Goal: Task Accomplishment & Management: Use online tool/utility

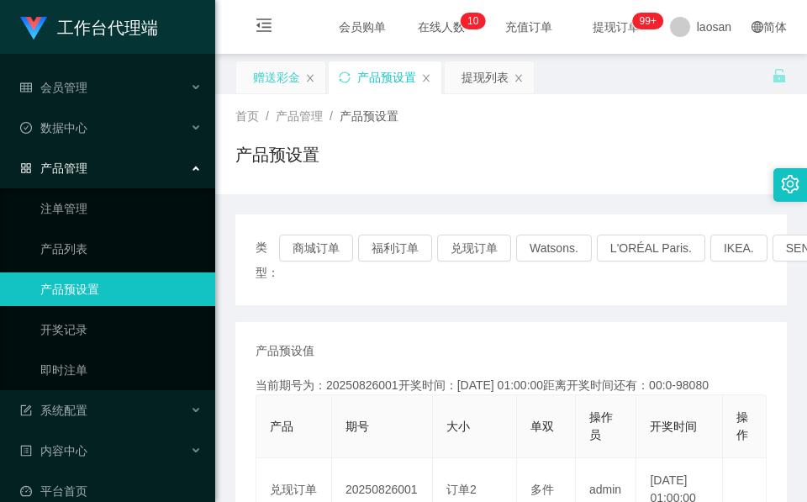
click at [275, 64] on div "赠送彩金" at bounding box center [276, 77] width 47 height 32
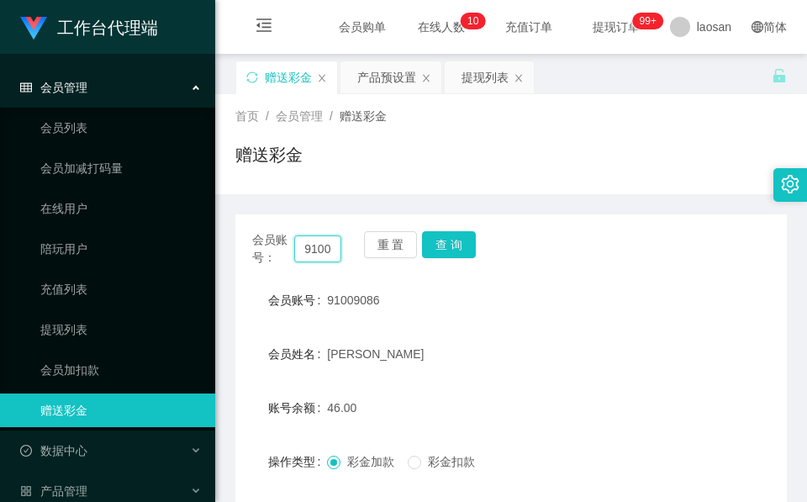
click at [308, 240] on input "91009086" at bounding box center [317, 248] width 47 height 27
click at [442, 247] on button "查 询" at bounding box center [449, 244] width 54 height 27
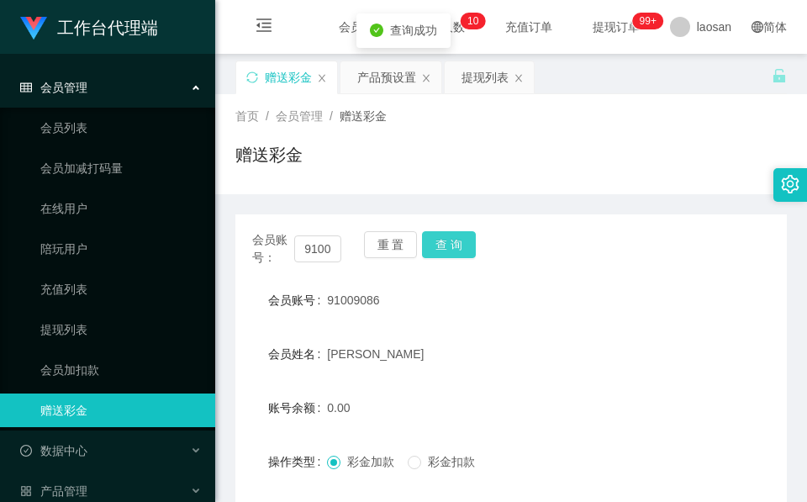
click at [442, 247] on button "查 询" at bounding box center [449, 244] width 54 height 27
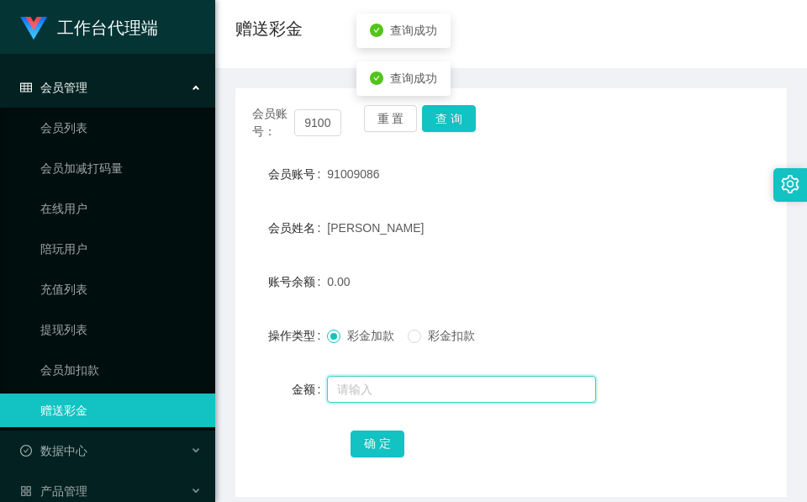
click at [396, 383] on input "text" at bounding box center [461, 389] width 269 height 27
type input "10000"
click at [419, 381] on input "10000" at bounding box center [461, 389] width 269 height 27
click at [452, 391] on input "10000" at bounding box center [461, 389] width 269 height 27
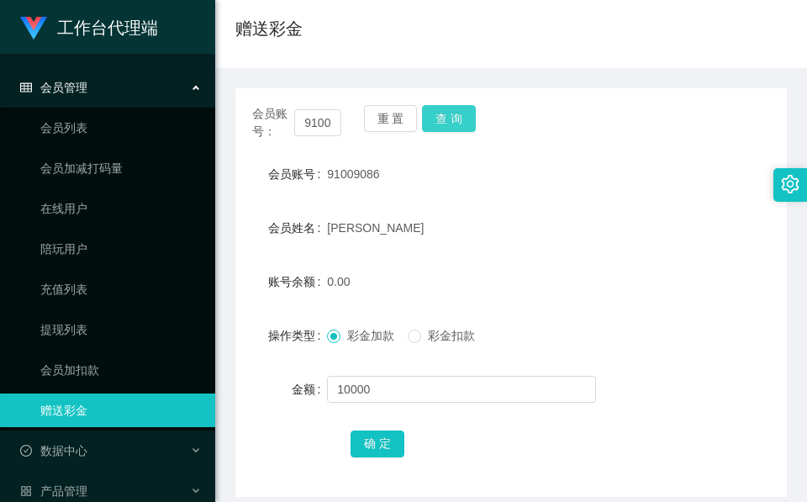
click at [449, 122] on button "查 询" at bounding box center [449, 118] width 54 height 27
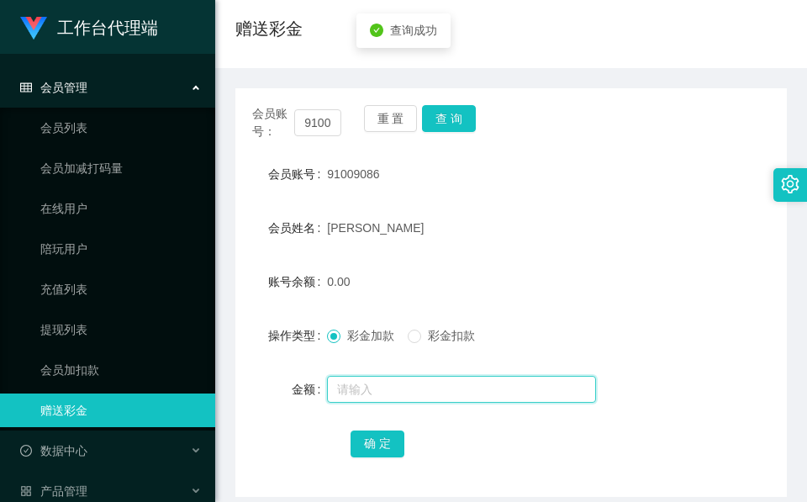
click at [421, 399] on input "text" at bounding box center [461, 389] width 269 height 27
type input "10000"
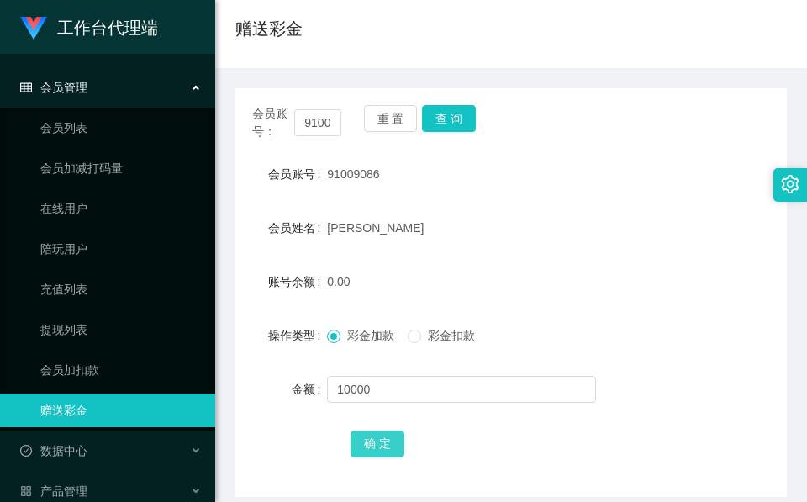
click at [376, 449] on button "确 定" at bounding box center [377, 443] width 54 height 27
click at [313, 116] on input "91009086" at bounding box center [317, 122] width 47 height 27
paste input "L6377"
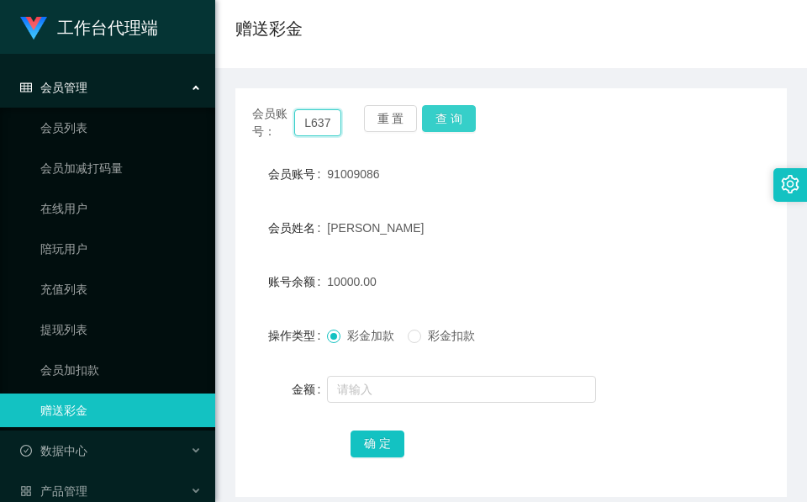
scroll to position [0, 5]
type input "L6377"
click at [440, 122] on button "查 询" at bounding box center [449, 118] width 54 height 27
click at [440, 122] on div "重 置 查 询" at bounding box center [408, 122] width 89 height 35
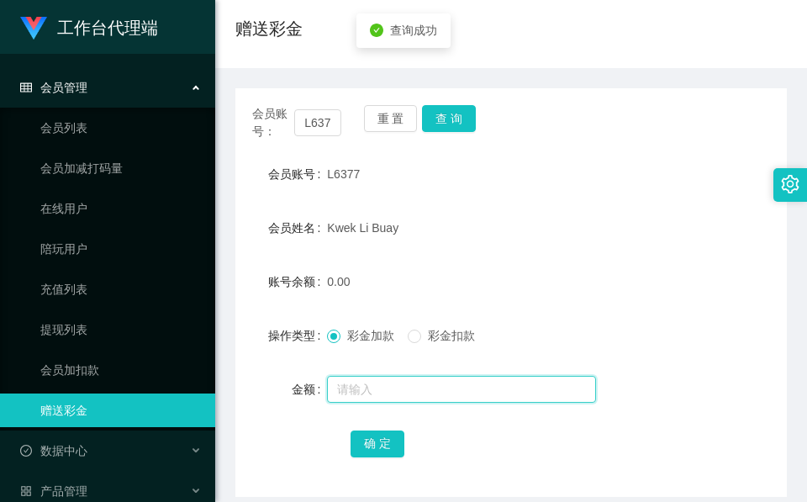
drag, startPoint x: 440, startPoint y: 122, endPoint x: 378, endPoint y: 388, distance: 273.4
click at [378, 388] on input "text" at bounding box center [461, 389] width 269 height 27
type input "1000"
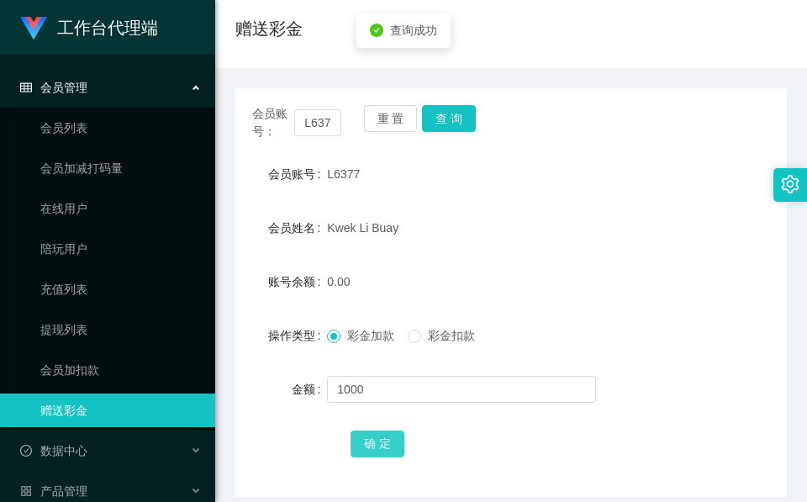
click at [376, 440] on button "确 定" at bounding box center [377, 443] width 54 height 27
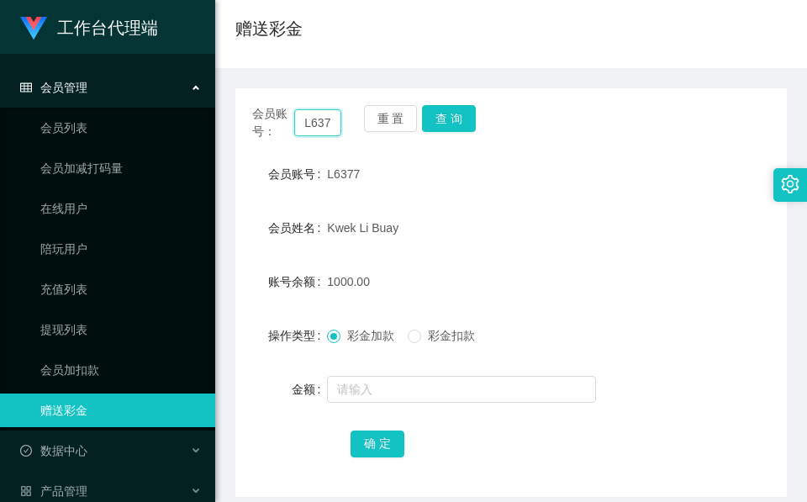
click at [315, 121] on input "L6377" at bounding box center [317, 122] width 47 height 27
paste input "91009086"
click at [456, 114] on button "查 询" at bounding box center [449, 118] width 54 height 27
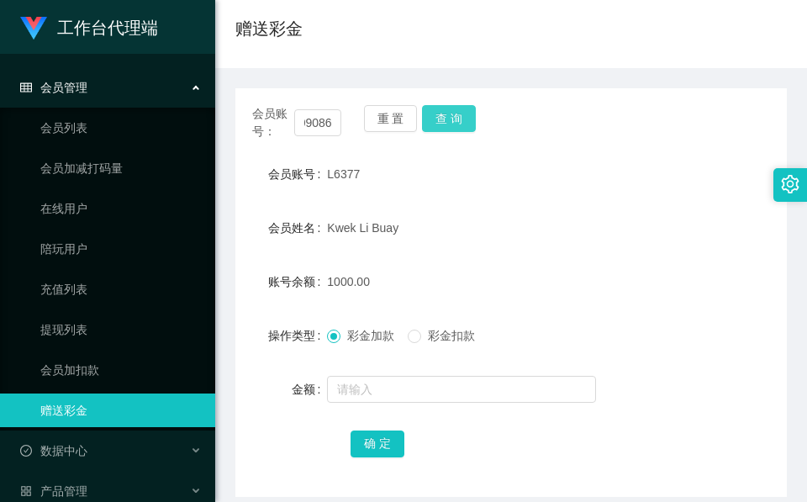
scroll to position [0, 0]
click at [456, 114] on div "会员账号： 91009086 重 置 查 询" at bounding box center [510, 122] width 551 height 35
drag, startPoint x: 456, startPoint y: 114, endPoint x: 424, endPoint y: 134, distance: 38.0
click at [456, 114] on button "查 询" at bounding box center [449, 118] width 54 height 27
click at [464, 131] on button "查 询" at bounding box center [449, 118] width 54 height 27
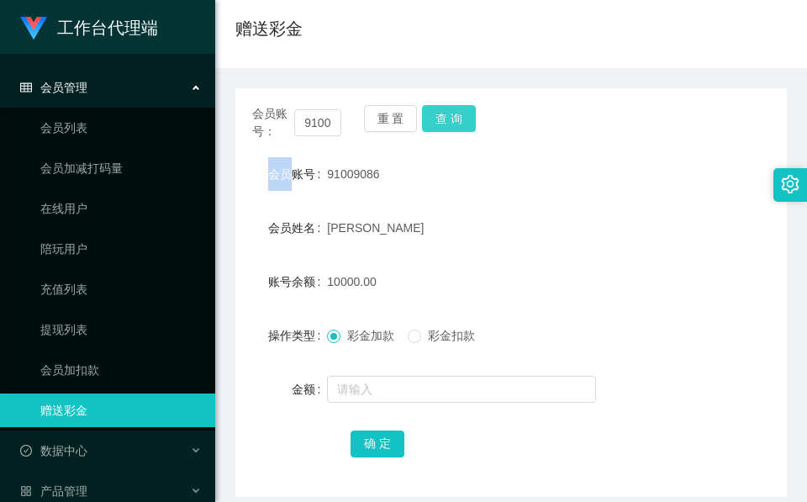
click at [459, 111] on button "查 询" at bounding box center [449, 118] width 54 height 27
click at [459, 111] on div "会员账号： 91009086 重 置 查 询" at bounding box center [510, 122] width 551 height 35
click at [318, 119] on input "91009086" at bounding box center [317, 122] width 47 height 27
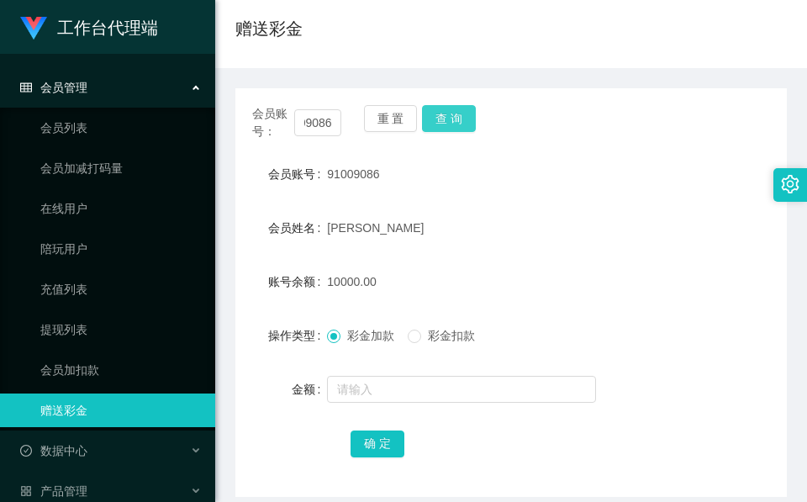
click at [454, 117] on button "查 询" at bounding box center [449, 118] width 54 height 27
click at [454, 117] on div "会员账号： 91009086 重 置 查 询" at bounding box center [510, 122] width 551 height 35
click at [565, 235] on div "[PERSON_NAME]" at bounding box center [488, 228] width 322 height 34
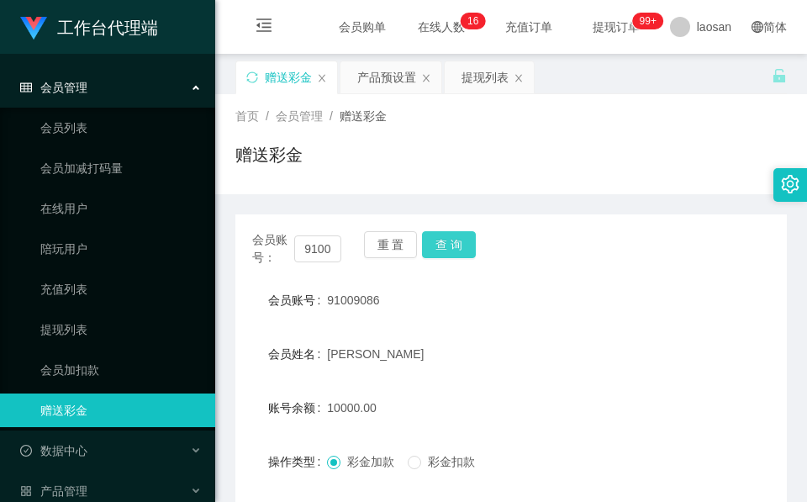
click at [439, 235] on button "查 询" at bounding box center [449, 244] width 54 height 27
click at [439, 235] on div "重 置 查 询" at bounding box center [408, 248] width 89 height 35
click at [439, 235] on button "查 询" at bounding box center [449, 244] width 54 height 27
click at [323, 253] on input "91009086" at bounding box center [317, 248] width 47 height 27
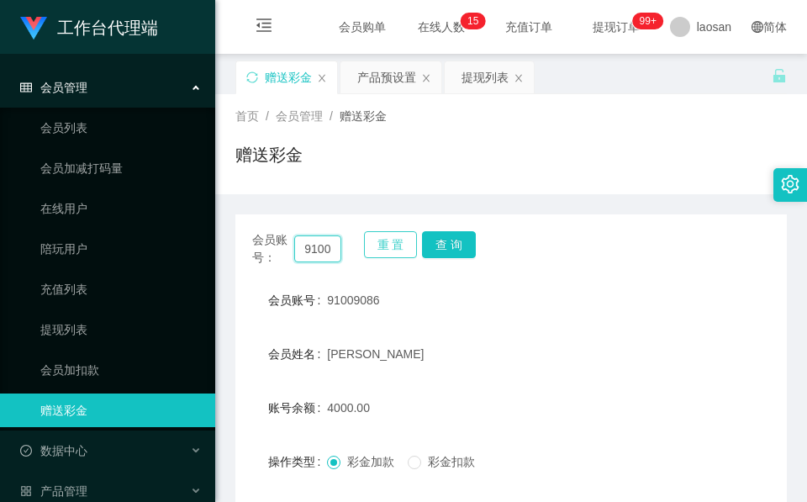
paste input "L6371"
type input "L6371"
click at [467, 242] on button "查 询" at bounding box center [449, 244] width 54 height 27
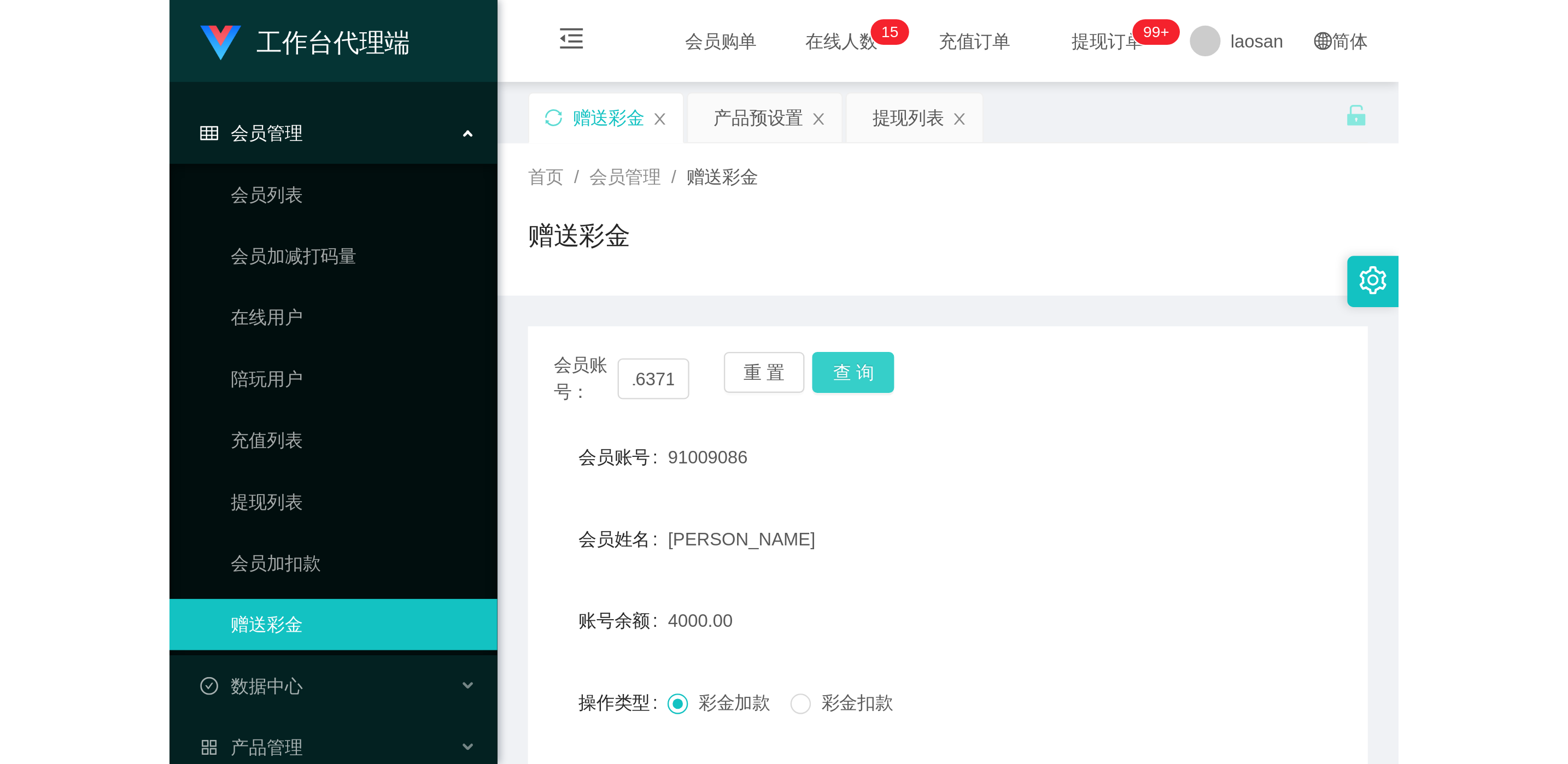
scroll to position [0, 0]
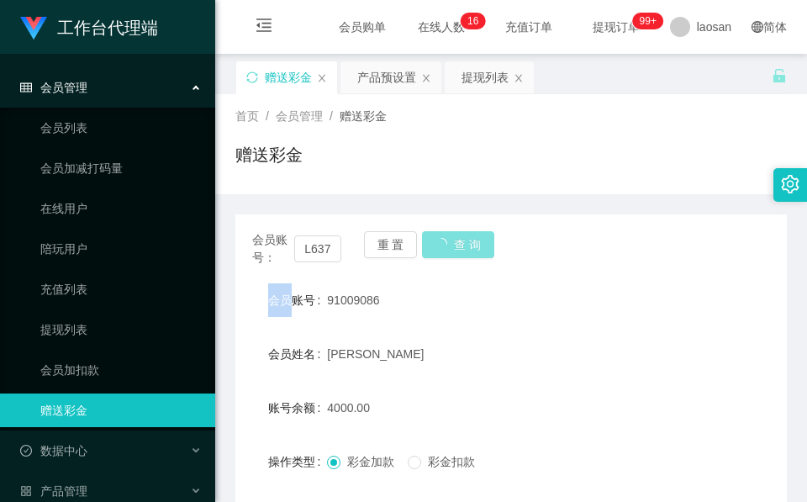
click at [467, 242] on div "会员账号： L6371 重 置 查 询" at bounding box center [510, 248] width 551 height 35
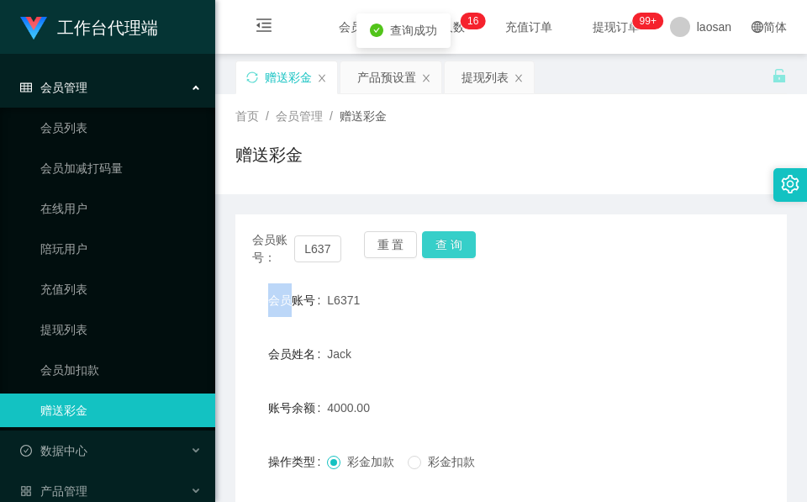
click at [467, 242] on button "查 询" at bounding box center [449, 244] width 54 height 27
click at [291, 228] on div "会员账号： L6371 重 置 查 询 会员账号 L6371 会员姓名 [PERSON_NAME] 账号余额 4000.00 操作类型 彩金加款 彩金扣款 金…" at bounding box center [510, 418] width 551 height 408
click at [320, 242] on input "L6371" at bounding box center [317, 248] width 47 height 27
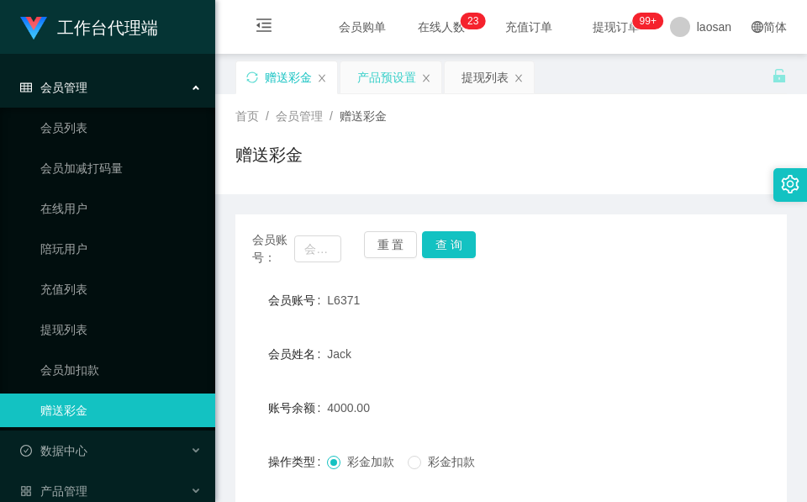
click at [399, 88] on div "产品预设置" at bounding box center [386, 77] width 59 height 32
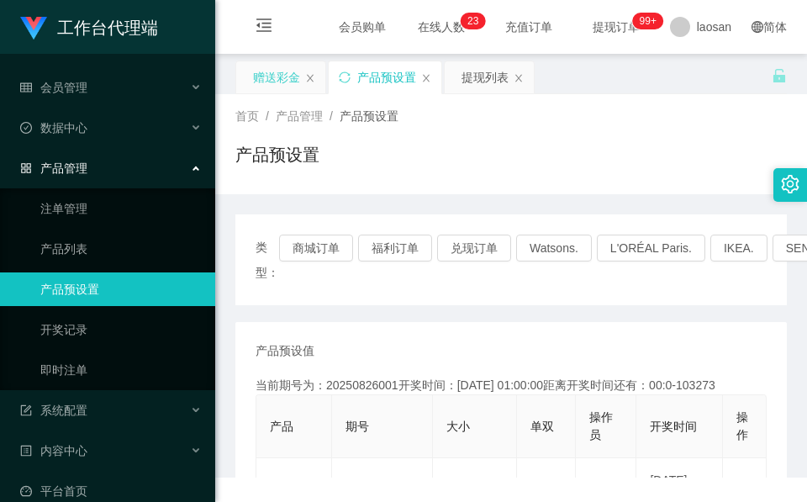
click at [303, 87] on div "赠送彩金" at bounding box center [280, 77] width 89 height 32
